Goal: Information Seeking & Learning: Learn about a topic

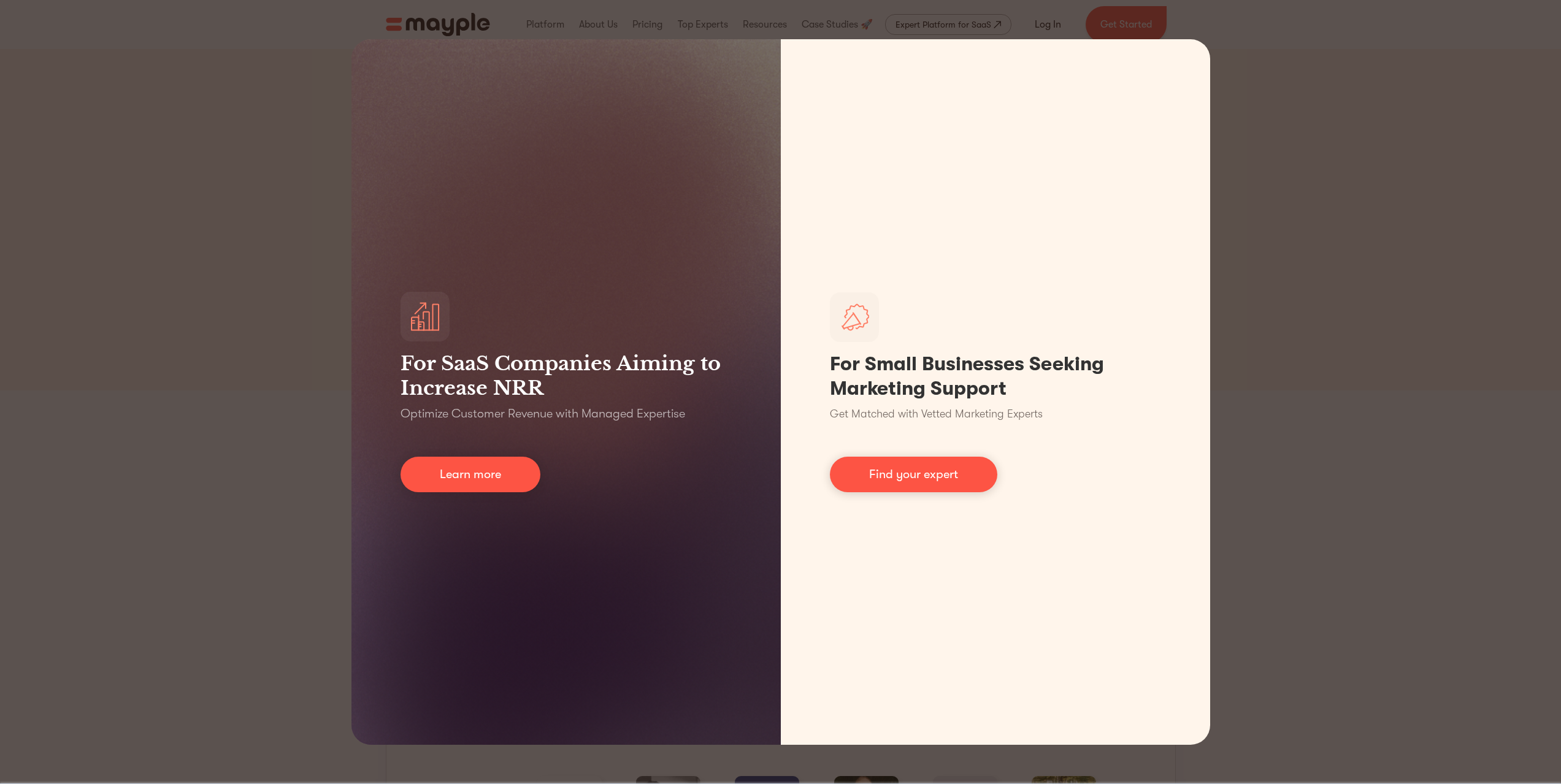
click at [1300, 52] on div "For SaaS Companies Aiming to Increase NRR Optimize Customer Revenue with Manage…" at bounding box center [780, 392] width 1561 height 784
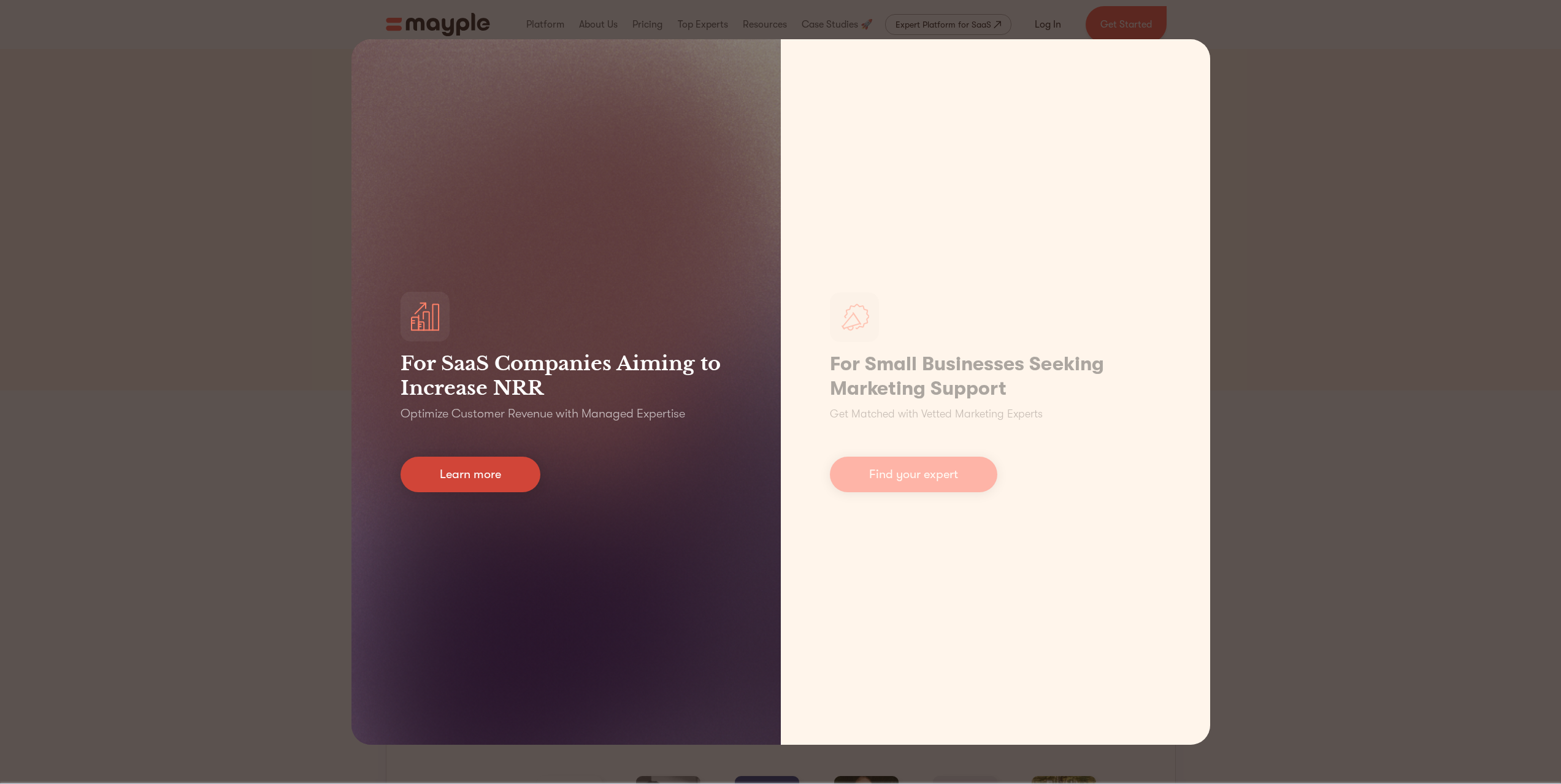
click at [482, 463] on link "Learn more" at bounding box center [470, 475] width 139 height 36
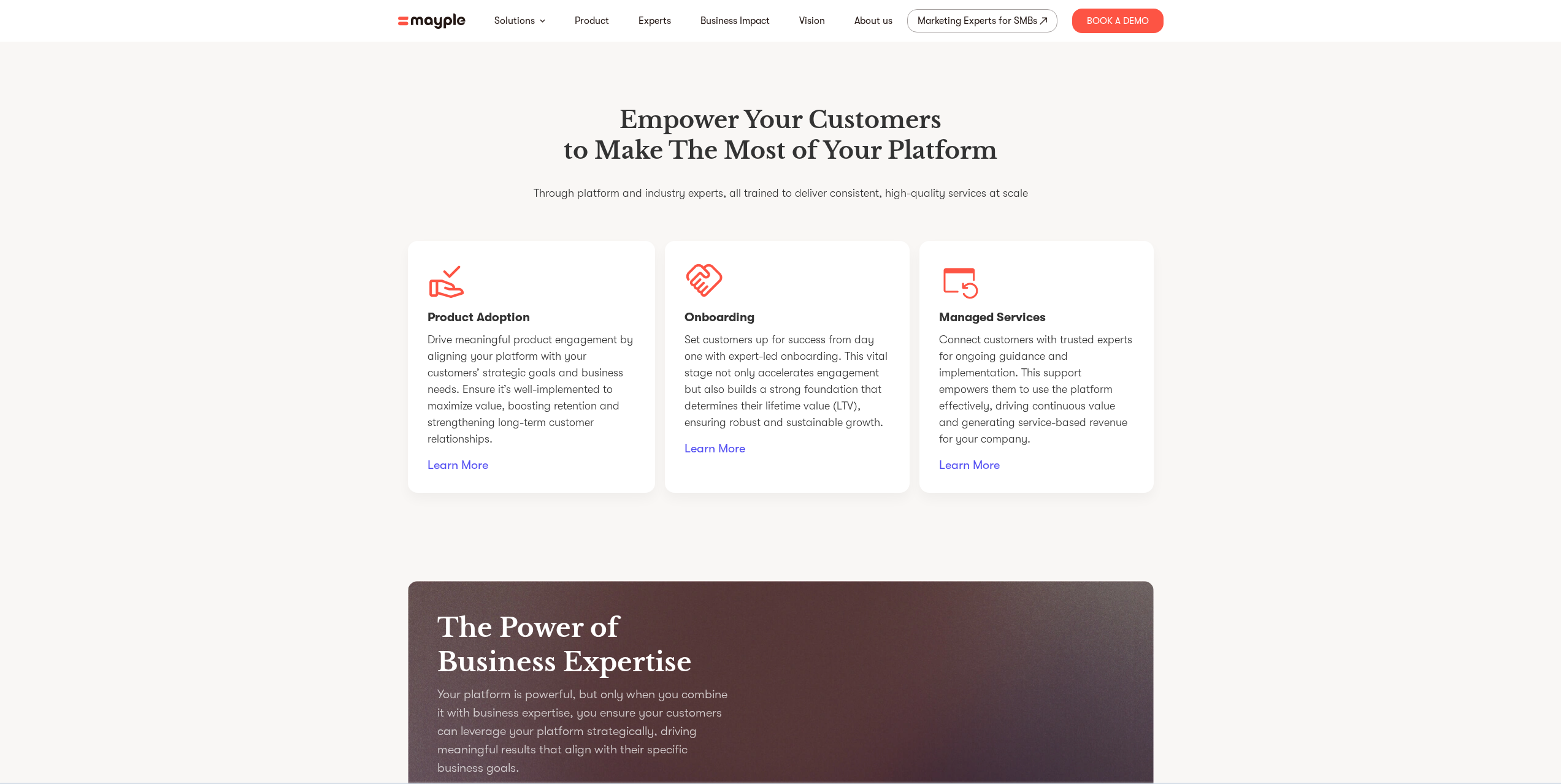
scroll to position [1104, 0]
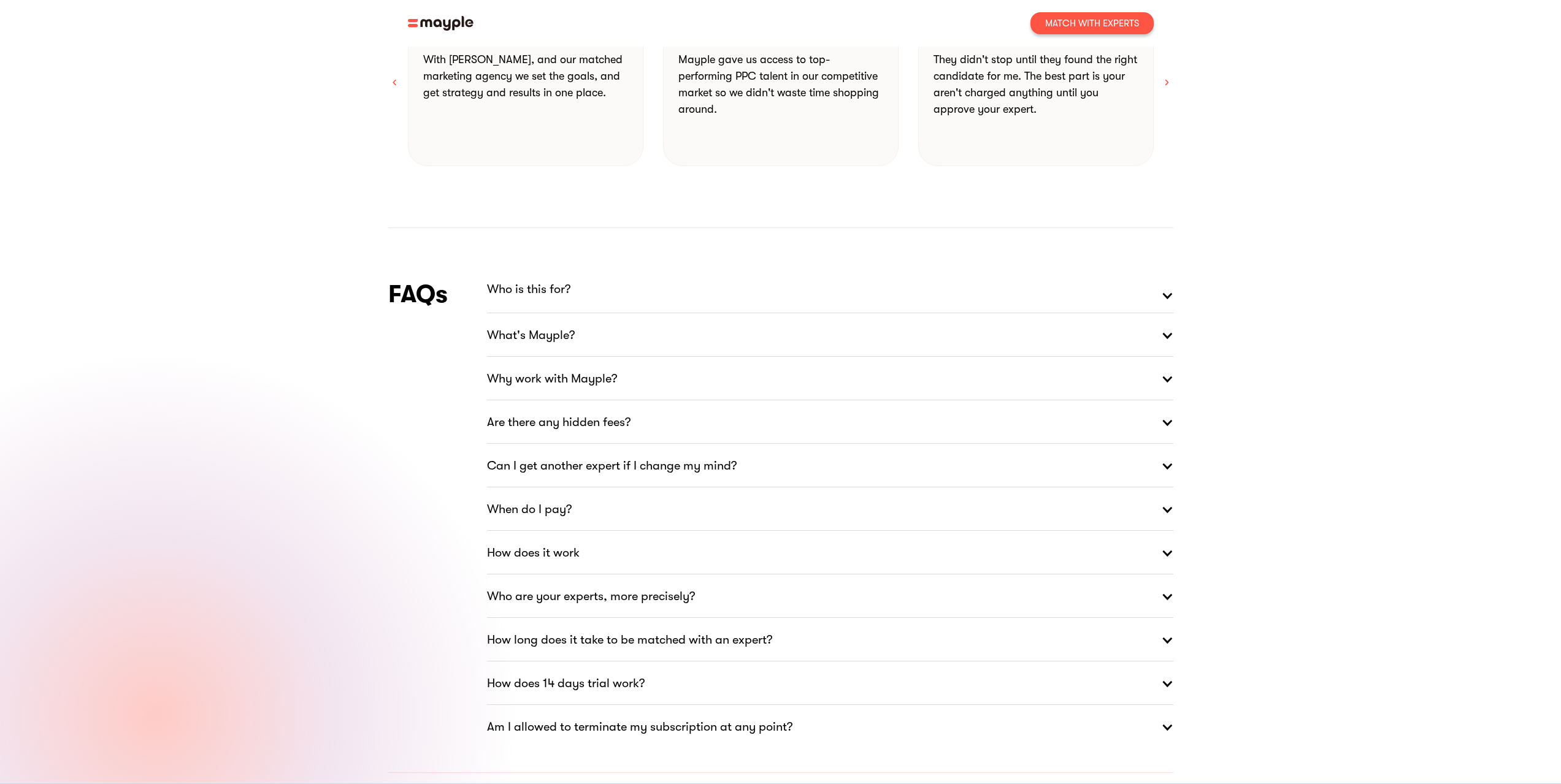
scroll to position [1595, 0]
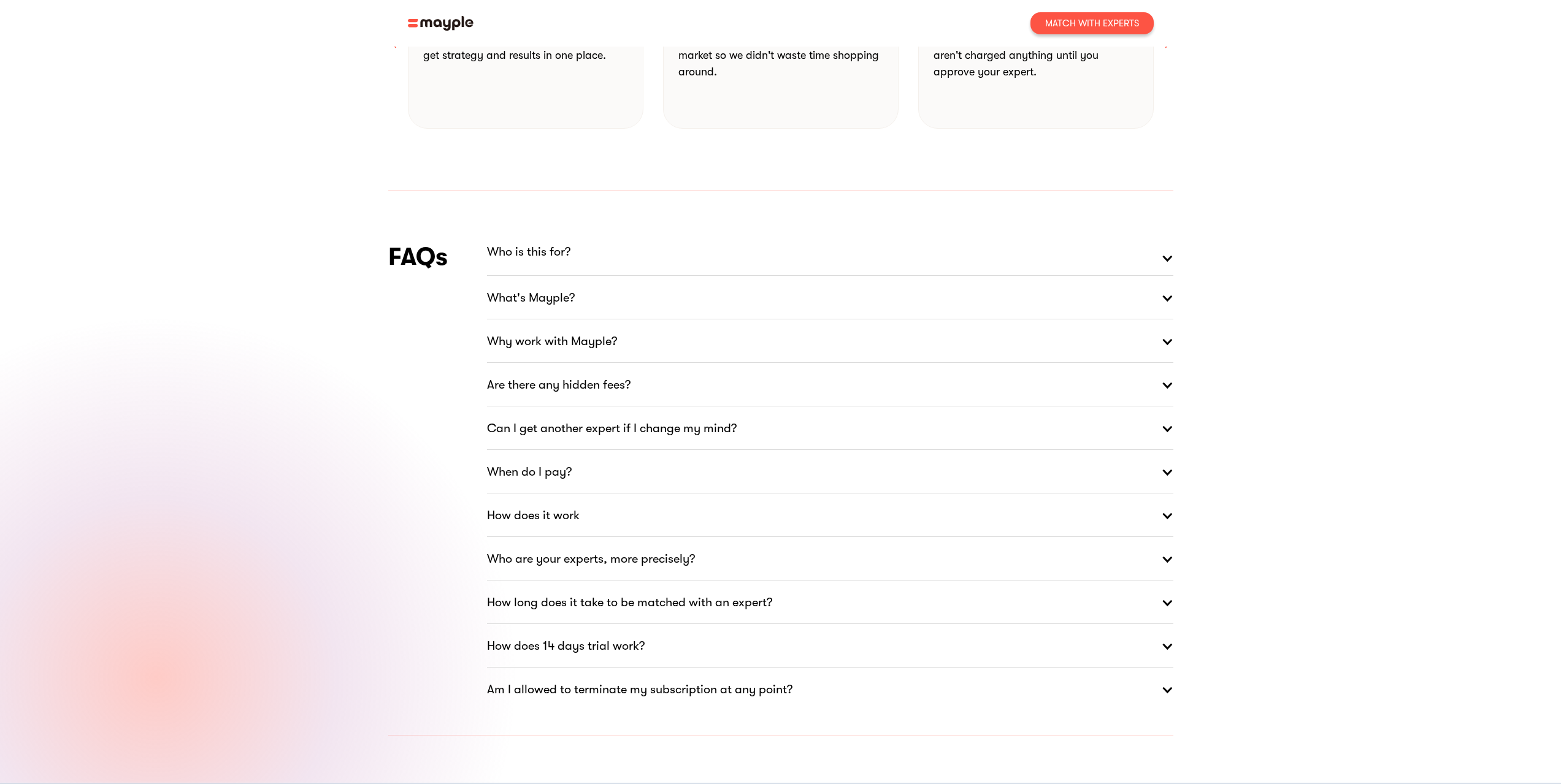
click at [1162, 240] on div at bounding box center [1167, 259] width 12 height 37
